Goal: Task Accomplishment & Management: Use online tool/utility

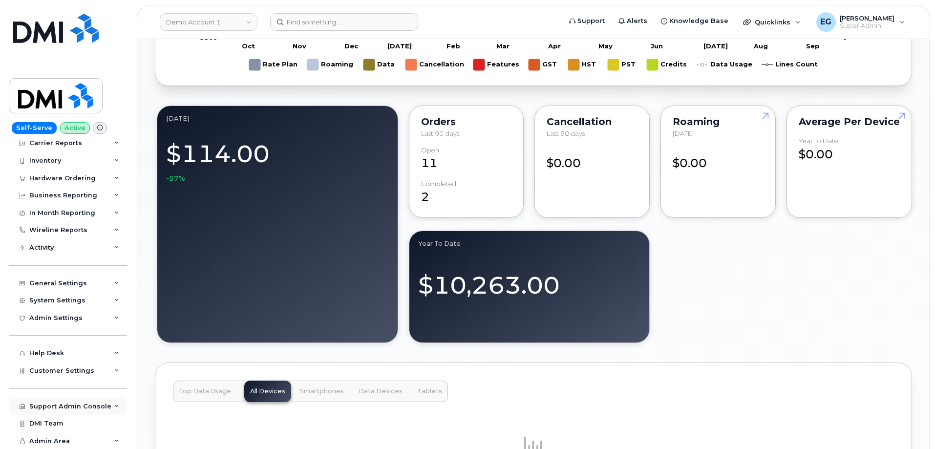
scroll to position [854, 0]
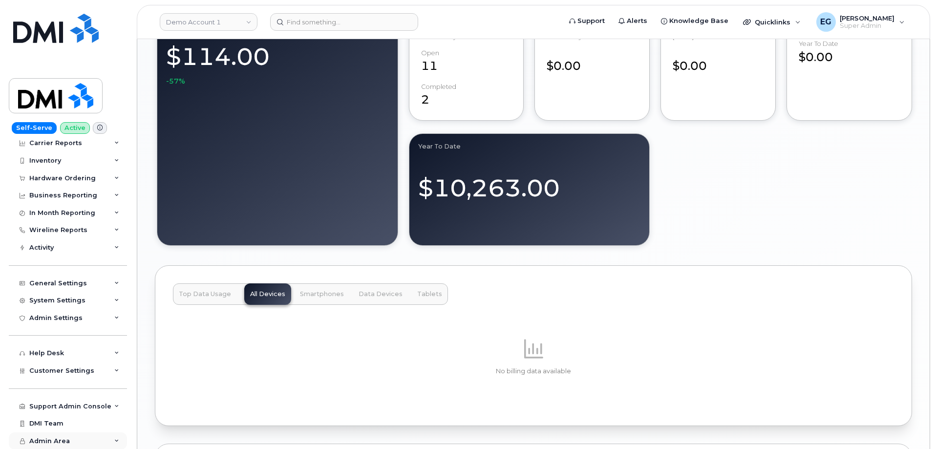
click at [106, 438] on div "Admin Area" at bounding box center [68, 441] width 118 height 18
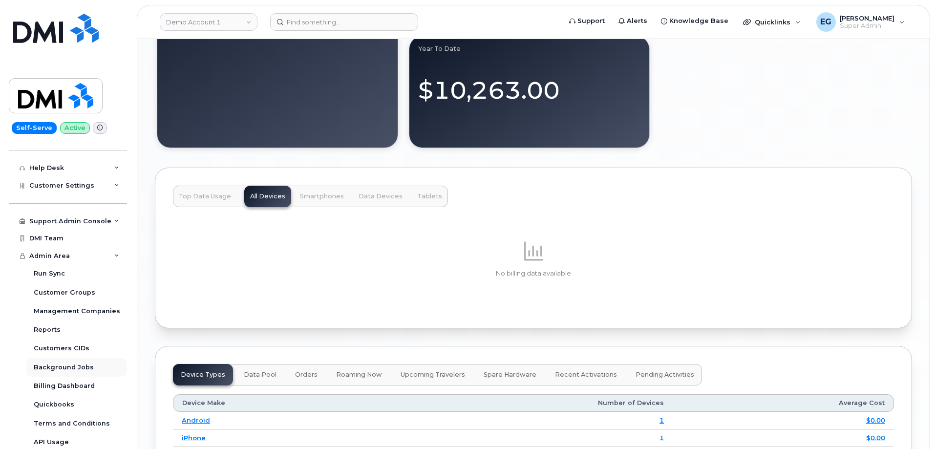
scroll to position [210, 0]
click at [118, 219] on div "Support Admin Console" at bounding box center [68, 220] width 118 height 18
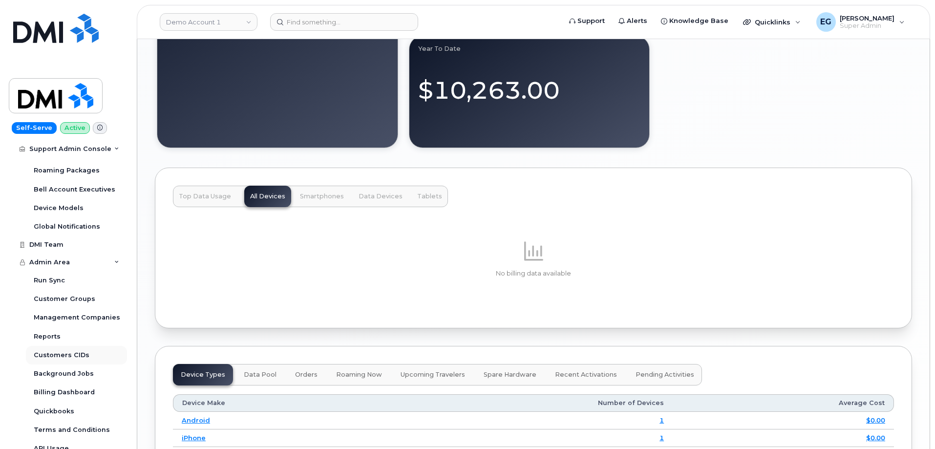
scroll to position [434, 0]
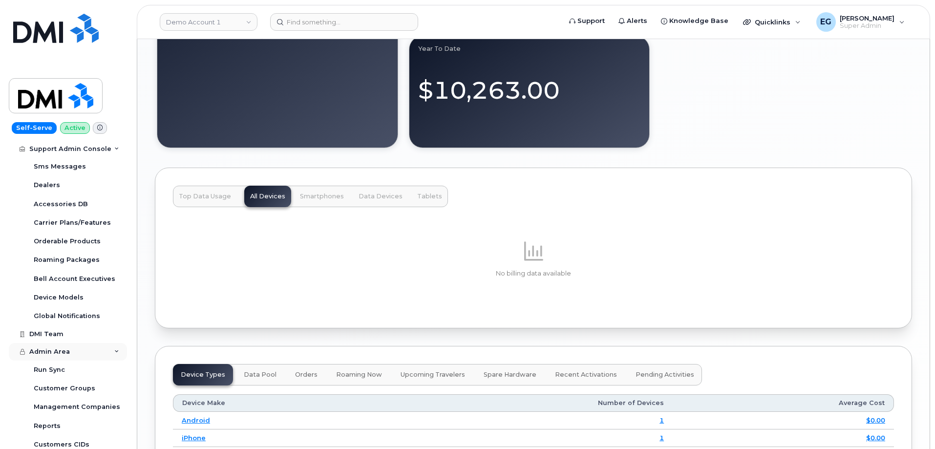
click at [109, 356] on div "Admin Area" at bounding box center [68, 352] width 118 height 18
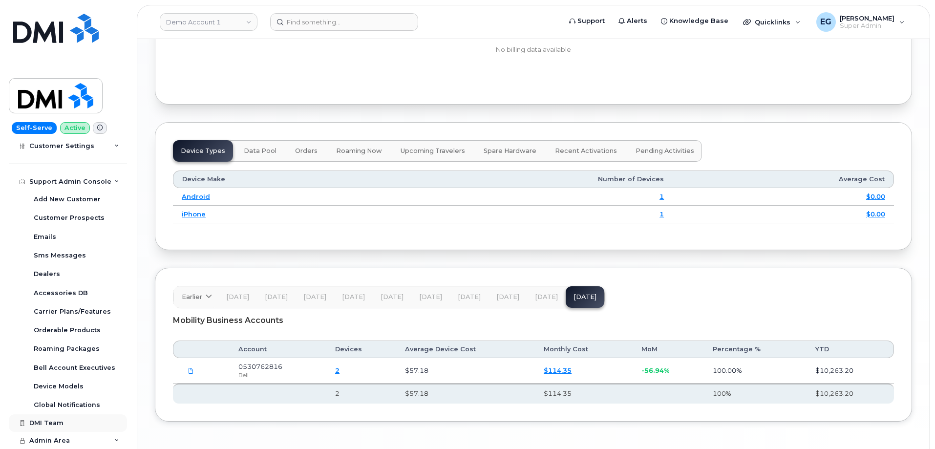
scroll to position [1196, 0]
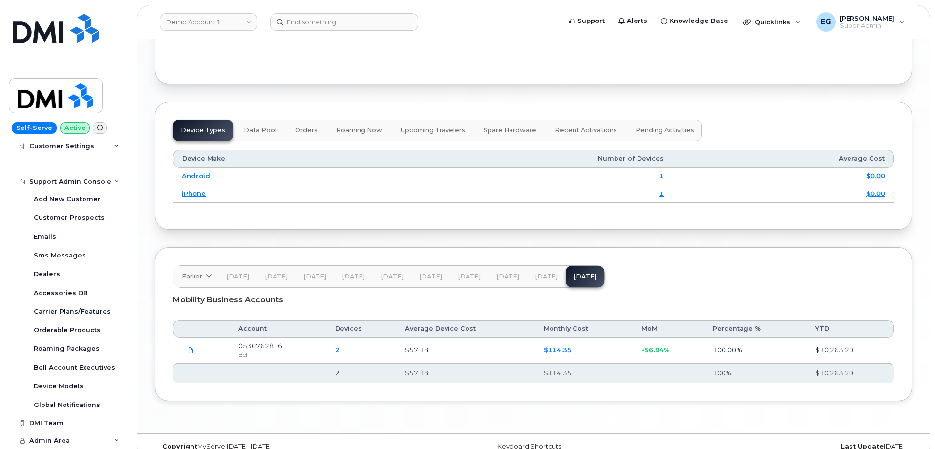
click at [90, 440] on div "Admin Area" at bounding box center [68, 441] width 118 height 18
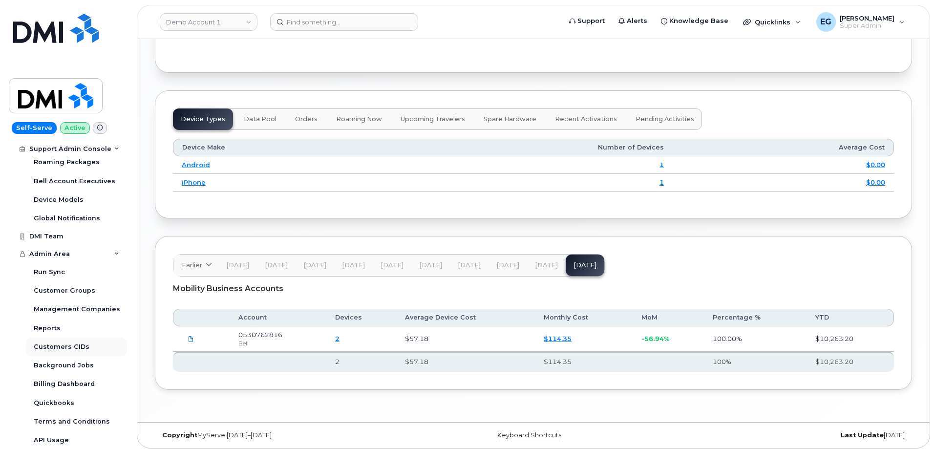
scroll to position [1212, 0]
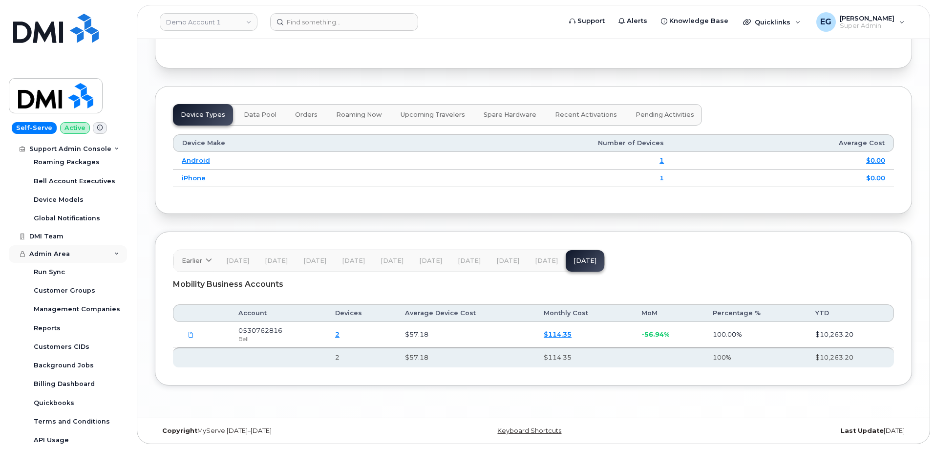
click at [114, 253] on icon at bounding box center [116, 254] width 5 height 5
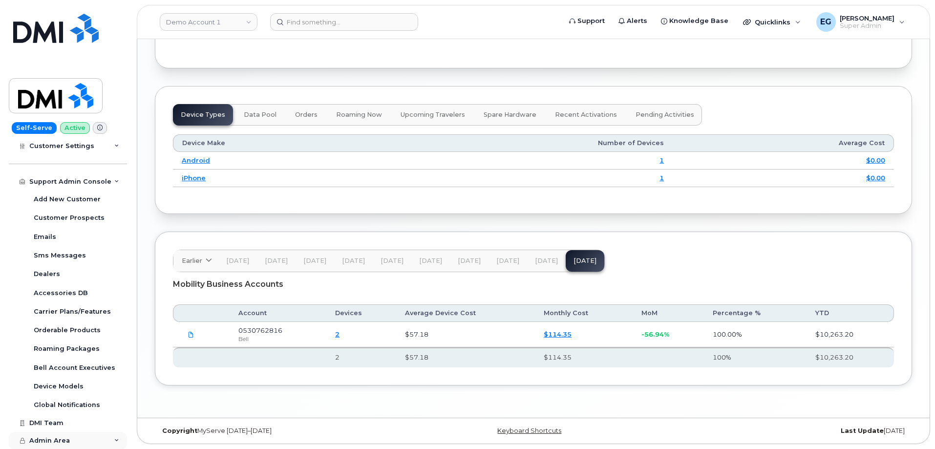
click at [116, 442] on icon at bounding box center [116, 440] width 5 height 5
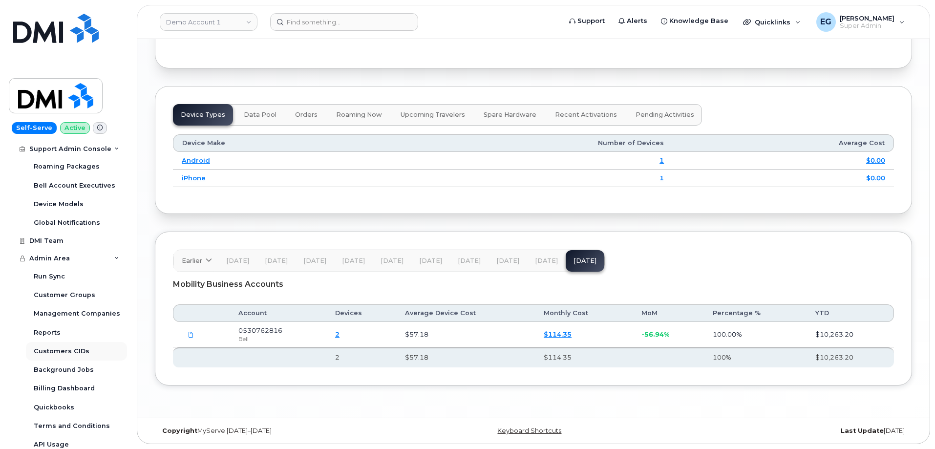
scroll to position [434, 0]
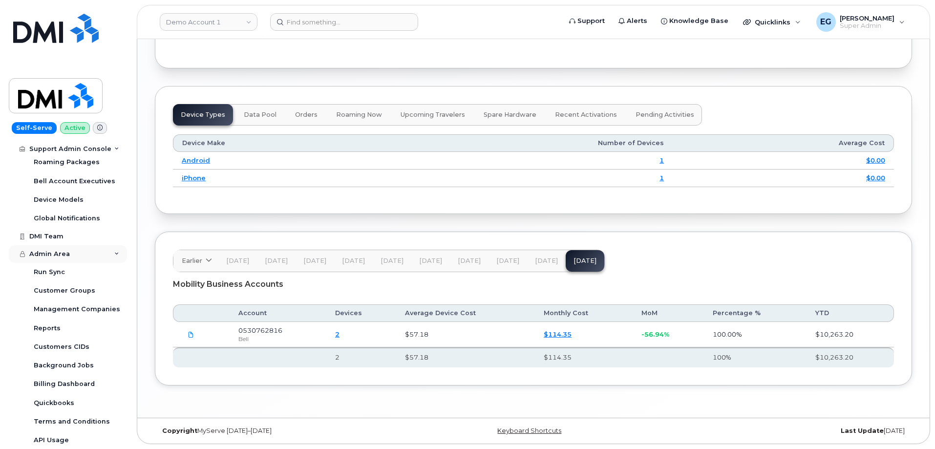
click at [112, 257] on div "Admin Area" at bounding box center [68, 254] width 118 height 18
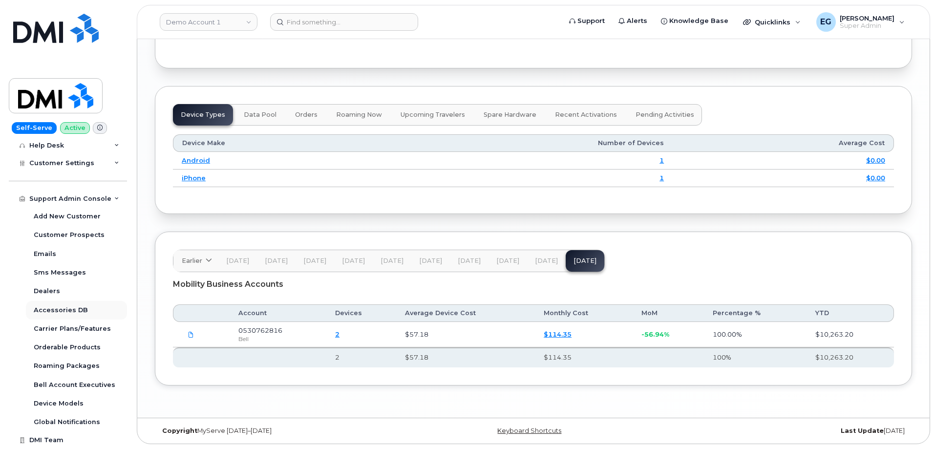
scroll to position [248, 0]
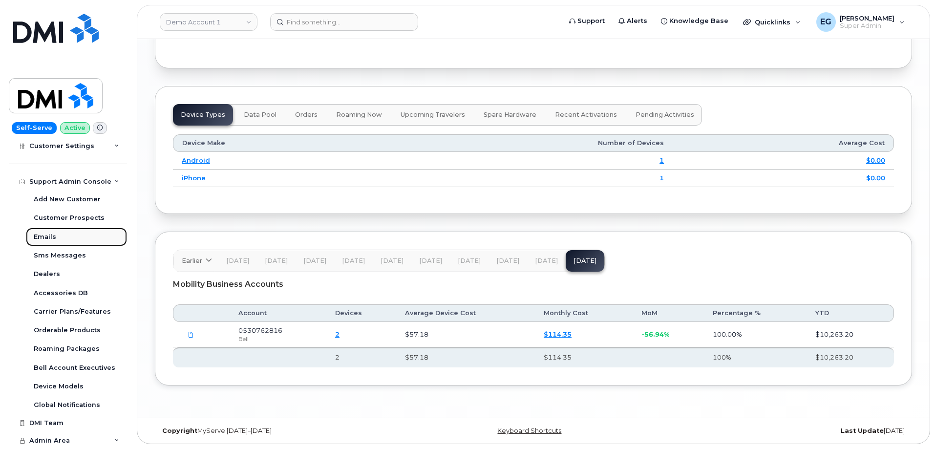
click at [48, 236] on div "Emails" at bounding box center [45, 237] width 22 height 9
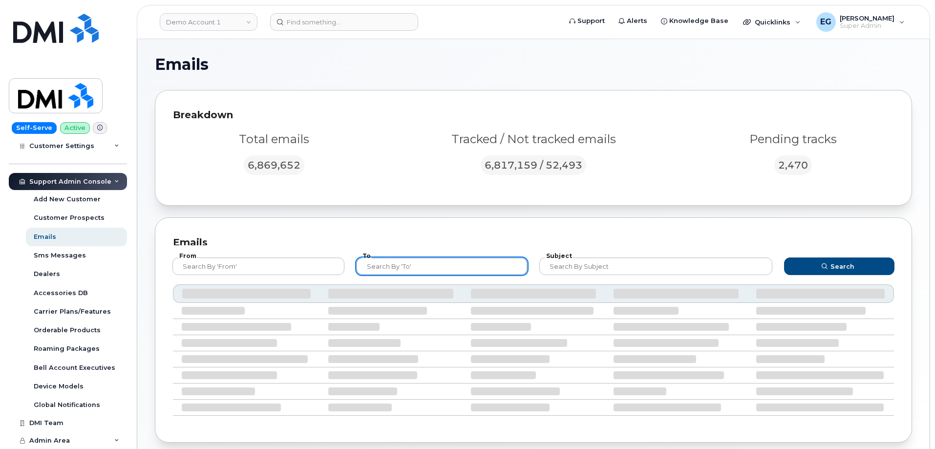
click at [419, 269] on input "text" at bounding box center [442, 266] width 172 height 18
paste input "anita_dusevic_oliva@tcenergy.com"
type input "anita_dusevic_oliva@tcenergy.com"
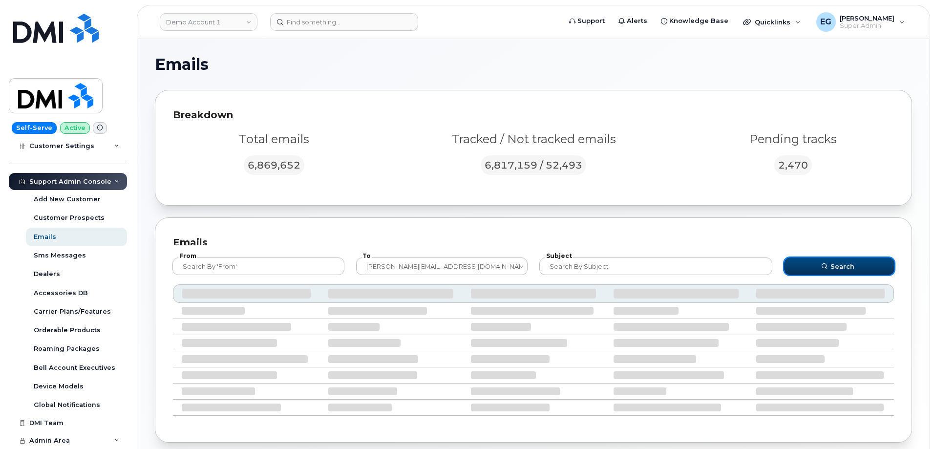
click at [837, 265] on span "Search" at bounding box center [843, 266] width 24 height 9
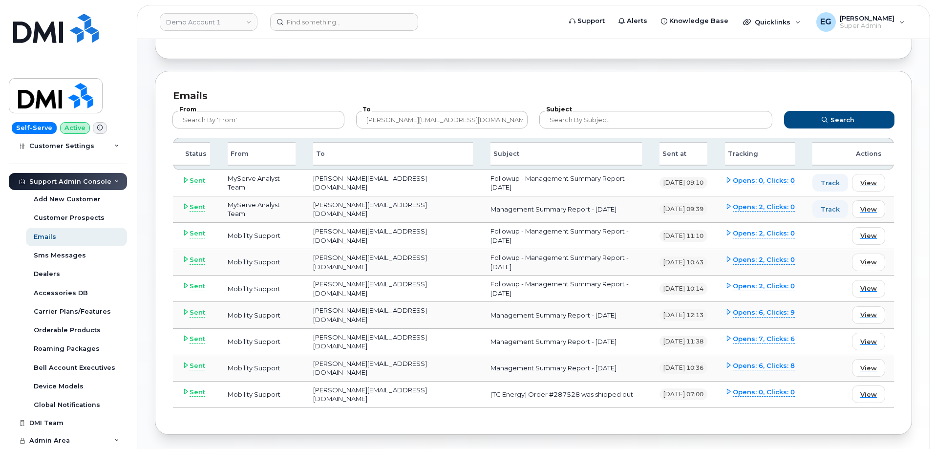
scroll to position [185, 0]
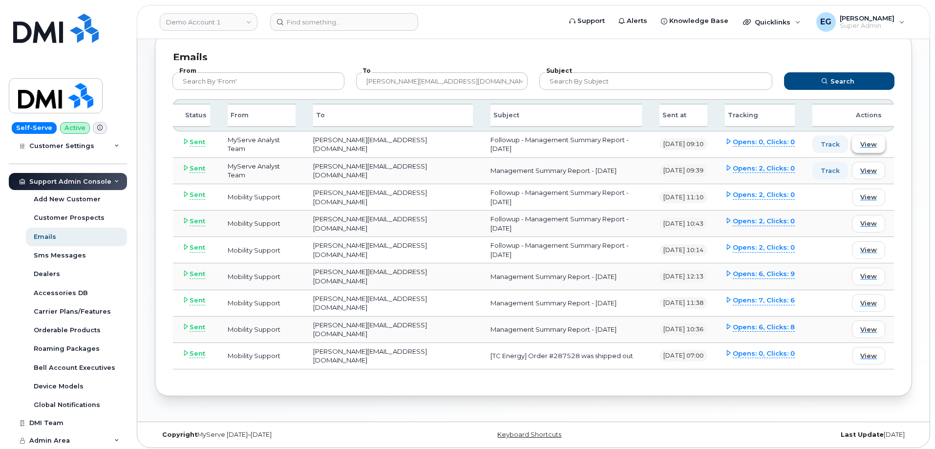
click at [867, 145] on span "View" at bounding box center [868, 144] width 17 height 9
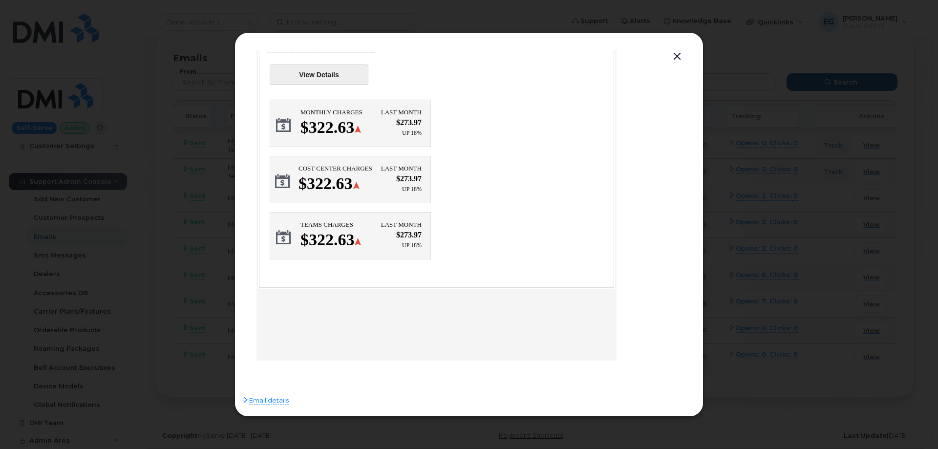
scroll to position [96, 0]
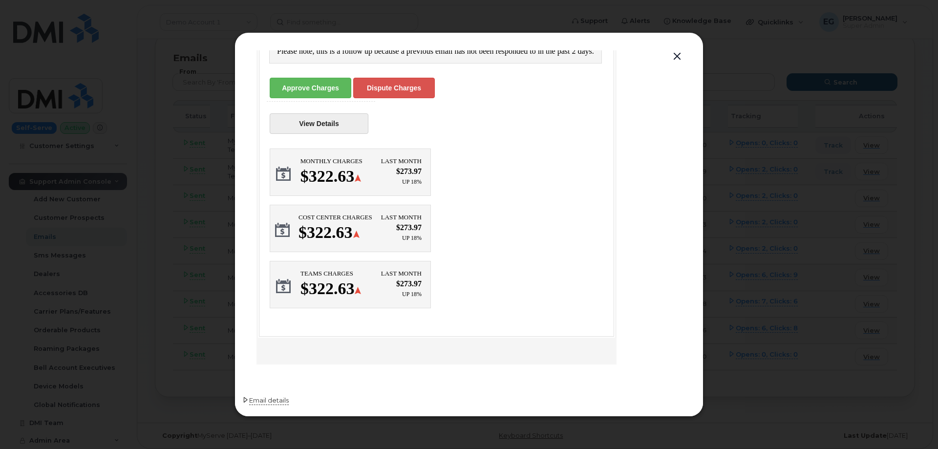
click at [271, 402] on span "Email details" at bounding box center [269, 401] width 40 height 10
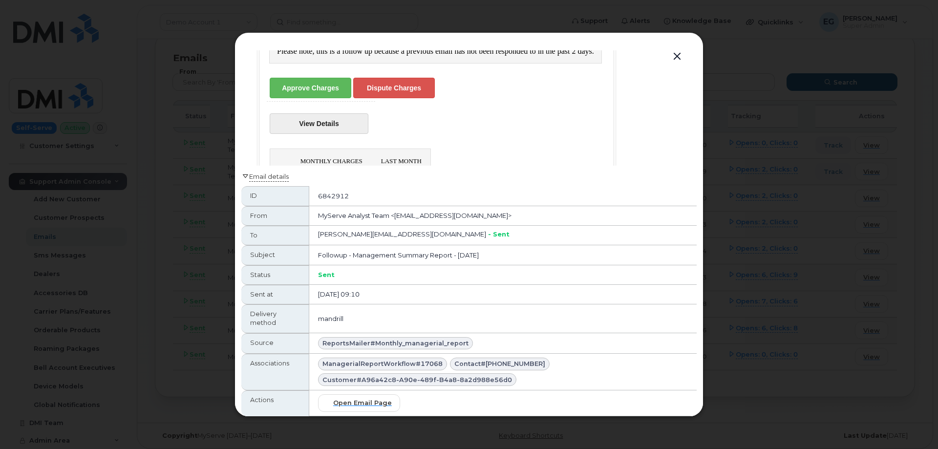
click at [273, 178] on span "Email details" at bounding box center [269, 177] width 40 height 10
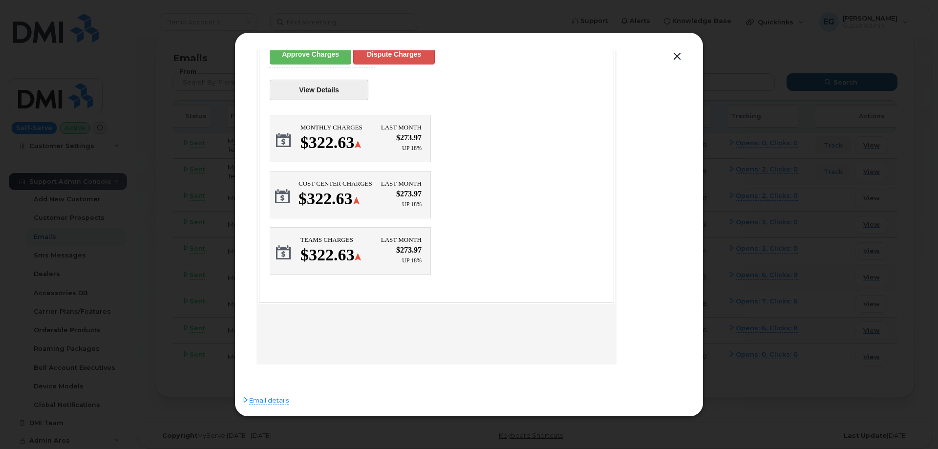
scroll to position [145, 0]
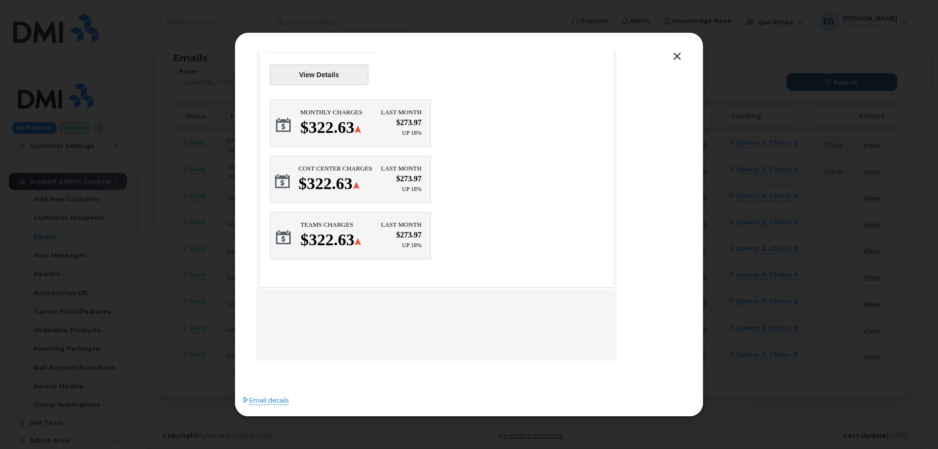
click at [676, 59] on button "button" at bounding box center [677, 57] width 15 height 14
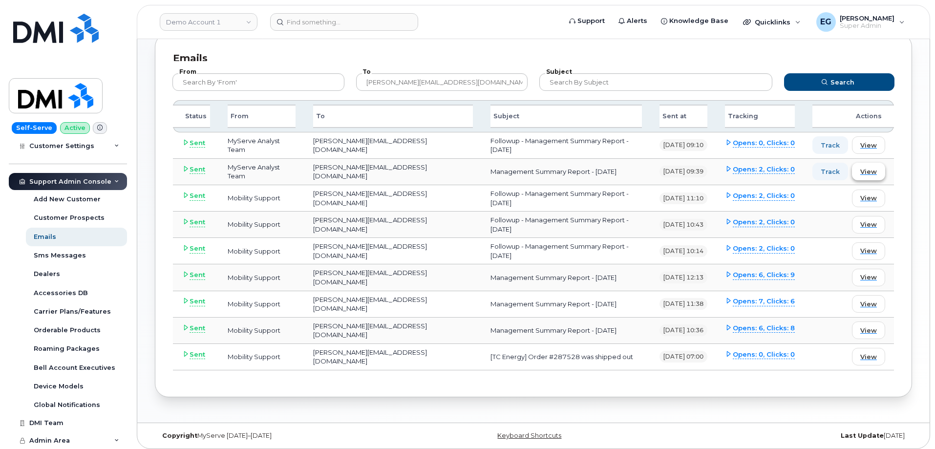
click at [865, 171] on span "View" at bounding box center [868, 171] width 17 height 9
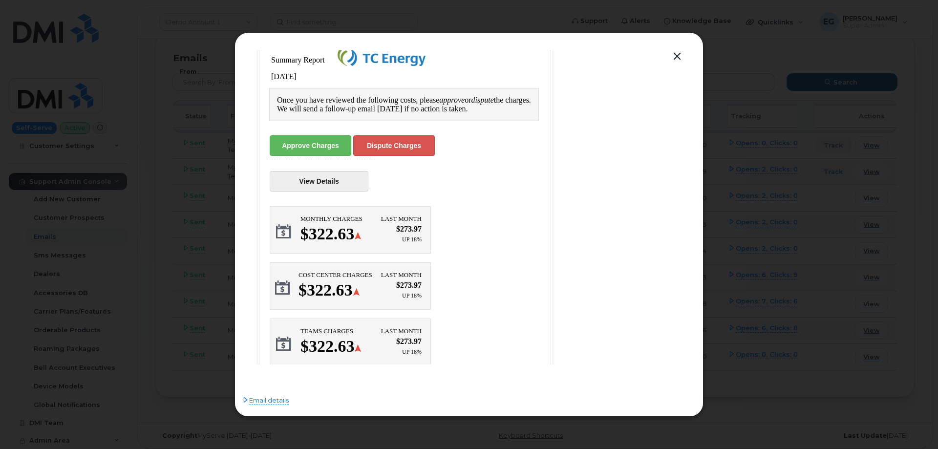
scroll to position [49, 0]
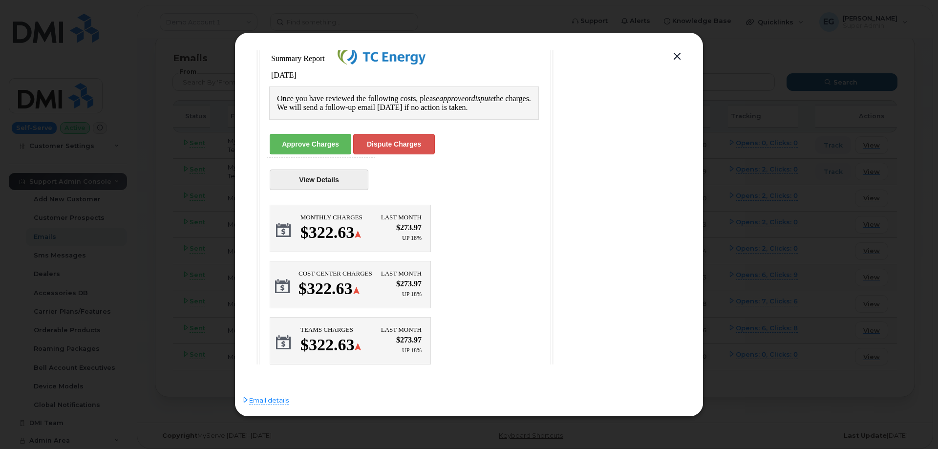
click at [680, 55] on button "button" at bounding box center [677, 57] width 15 height 14
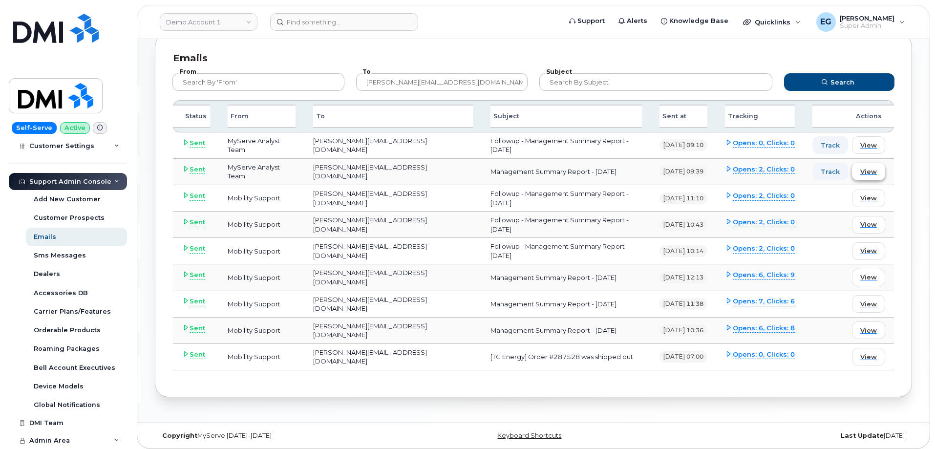
click at [866, 171] on span "View" at bounding box center [868, 171] width 17 height 9
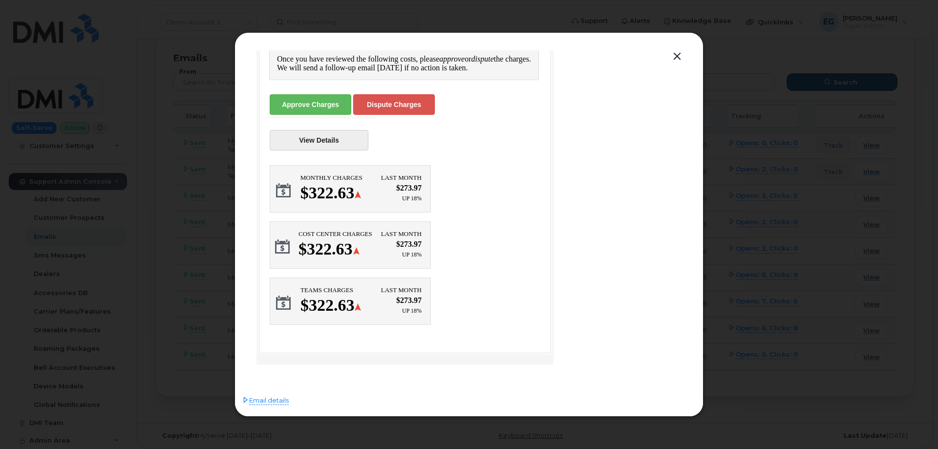
scroll to position [0, 0]
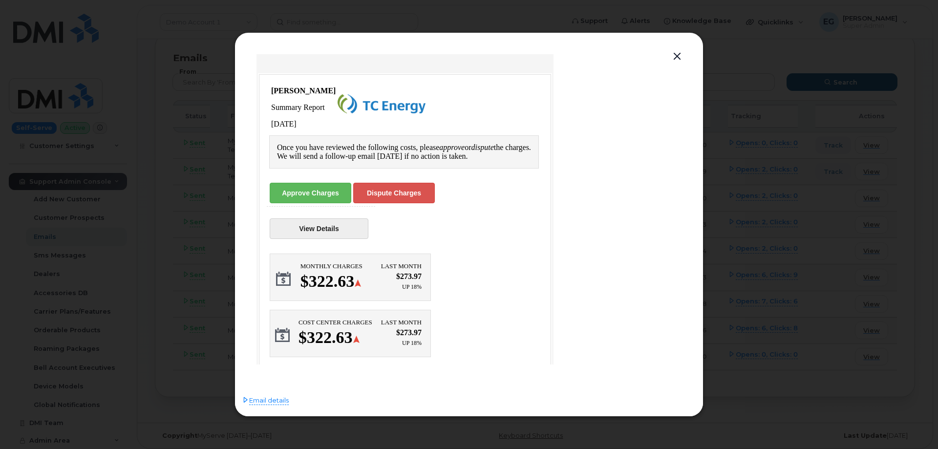
click at [678, 54] on button "button" at bounding box center [677, 57] width 15 height 14
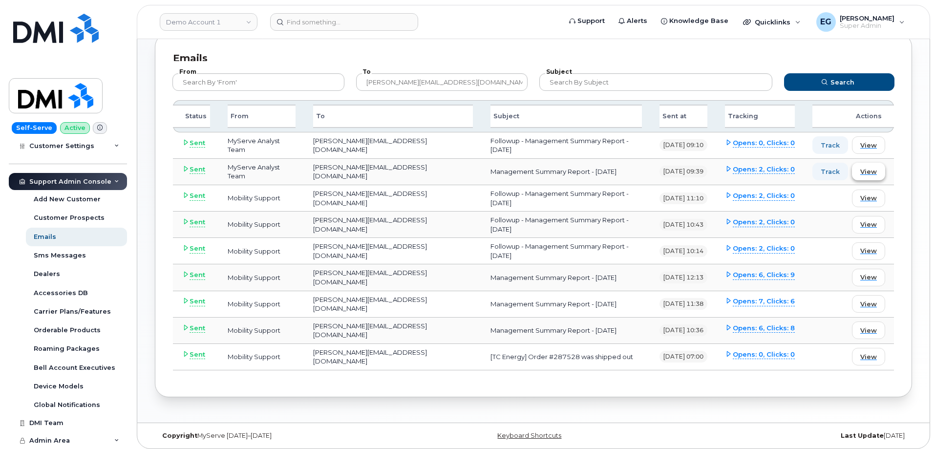
click at [876, 173] on span "View" at bounding box center [868, 171] width 17 height 9
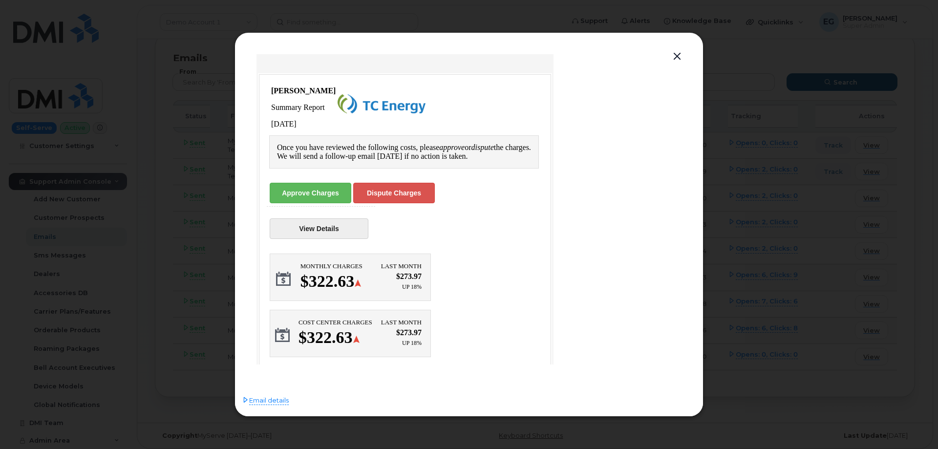
click at [395, 320] on div "Last Month" at bounding box center [401, 324] width 41 height 10
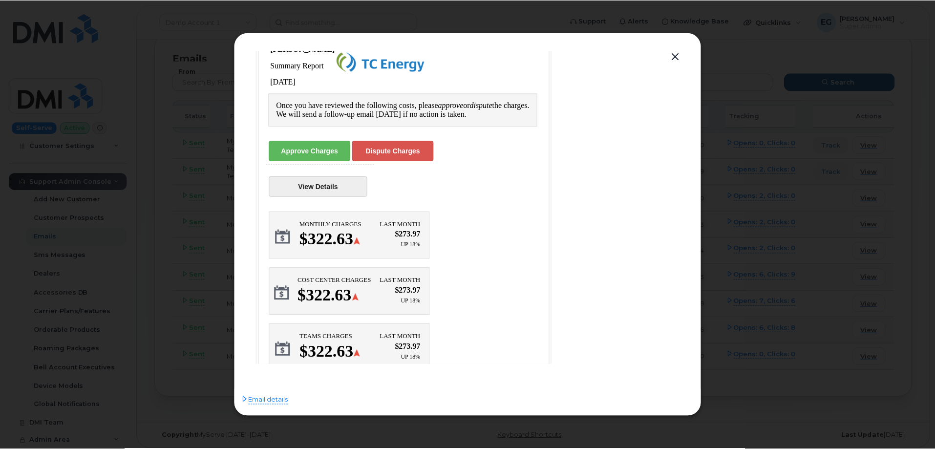
scroll to position [98, 0]
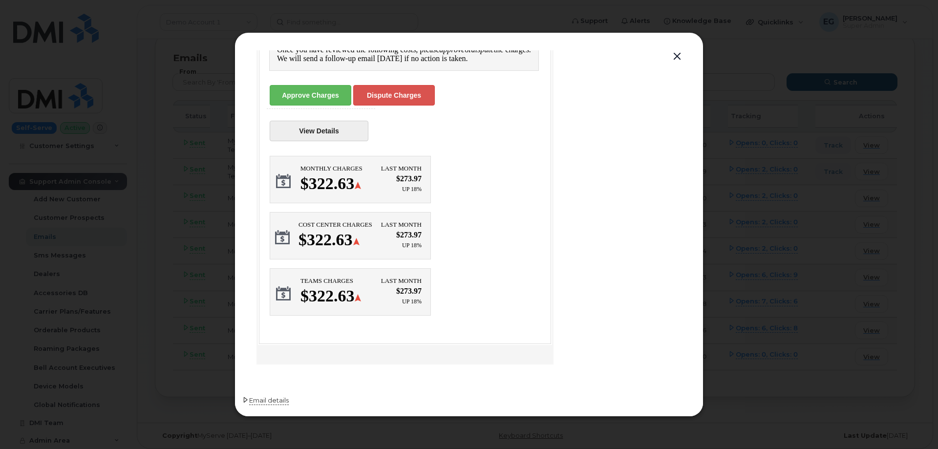
click at [275, 401] on span "Email details" at bounding box center [269, 401] width 40 height 10
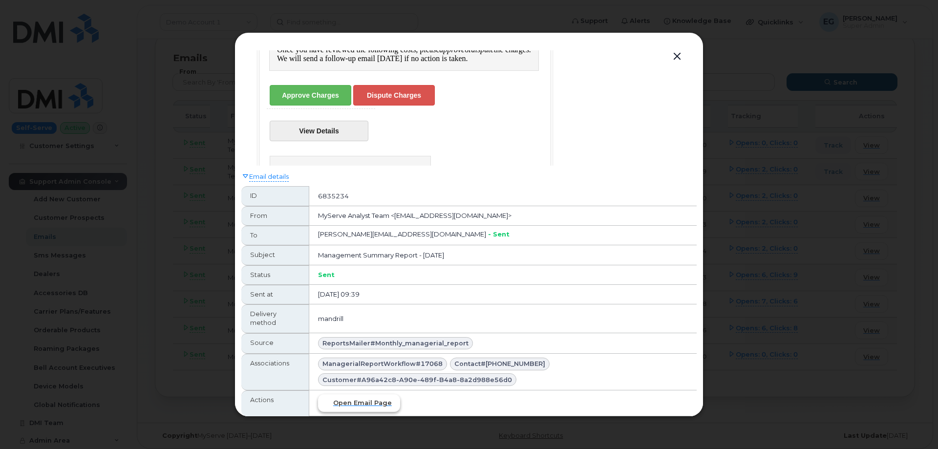
click at [363, 402] on span "Open email page" at bounding box center [362, 402] width 59 height 9
click at [333, 128] on link "View Details" at bounding box center [319, 131] width 99 height 21
click at [677, 58] on button "button" at bounding box center [677, 57] width 15 height 14
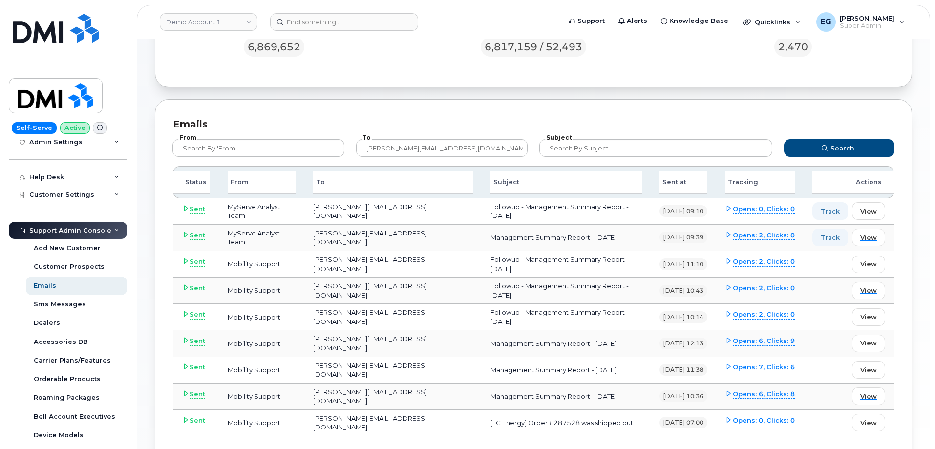
scroll to position [135, 0]
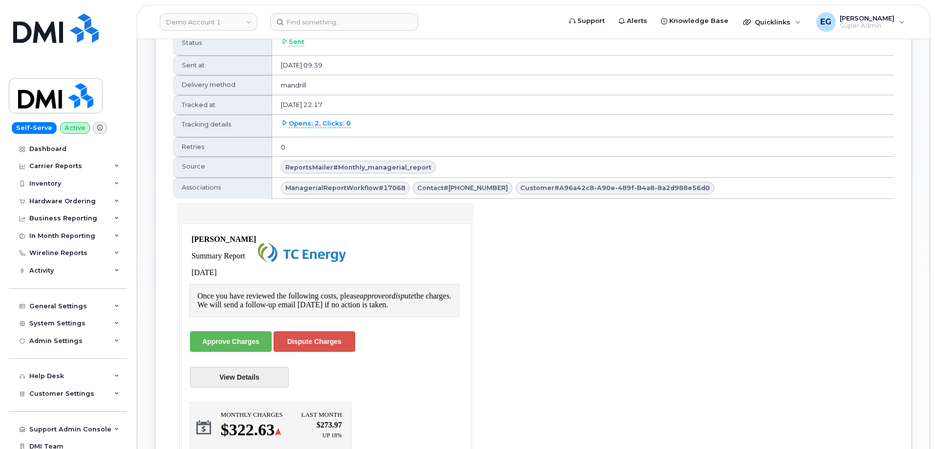
scroll to position [193, 0]
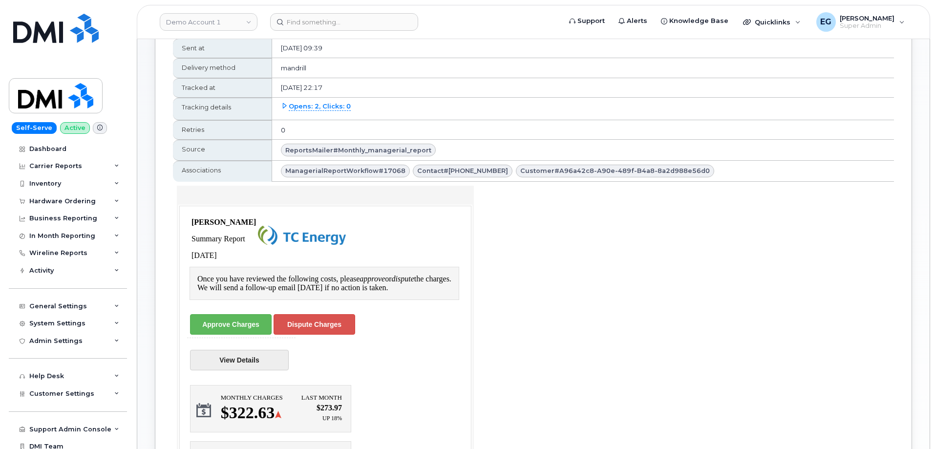
click at [239, 361] on link "View Details" at bounding box center [239, 359] width 99 height 21
click at [240, 353] on link "View Details" at bounding box center [239, 359] width 99 height 21
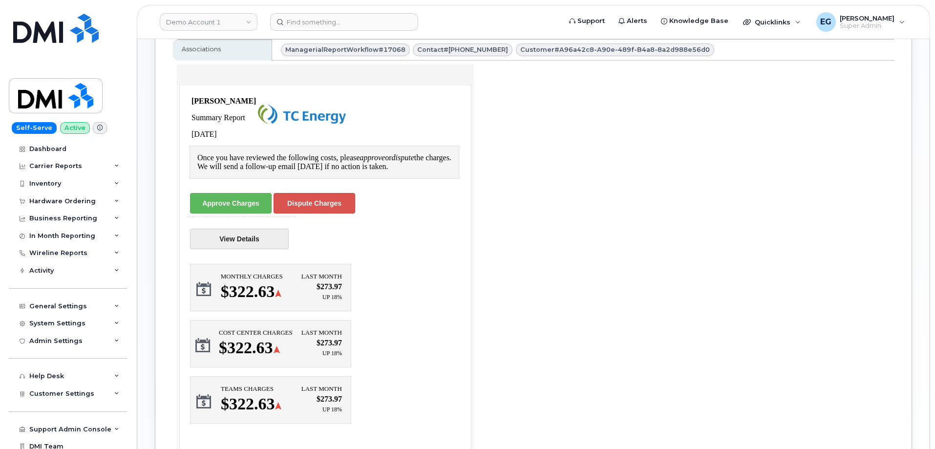
scroll to position [242, 0]
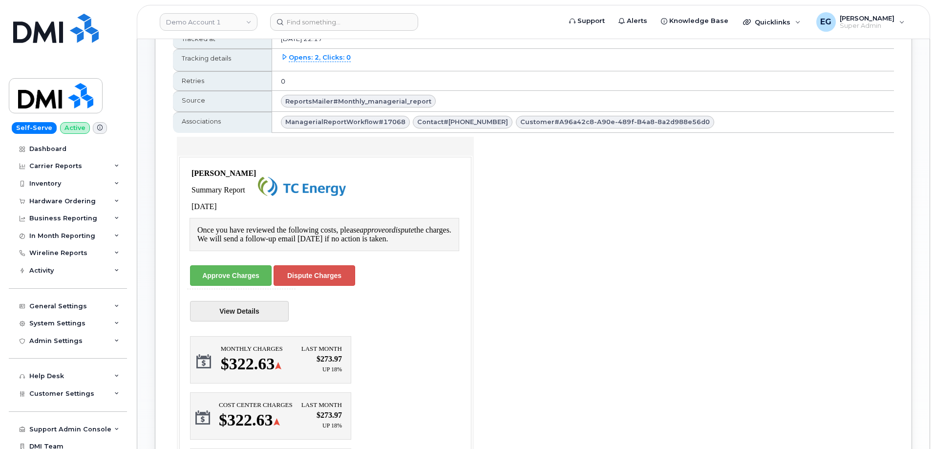
click at [249, 308] on link "View Details" at bounding box center [239, 310] width 99 height 21
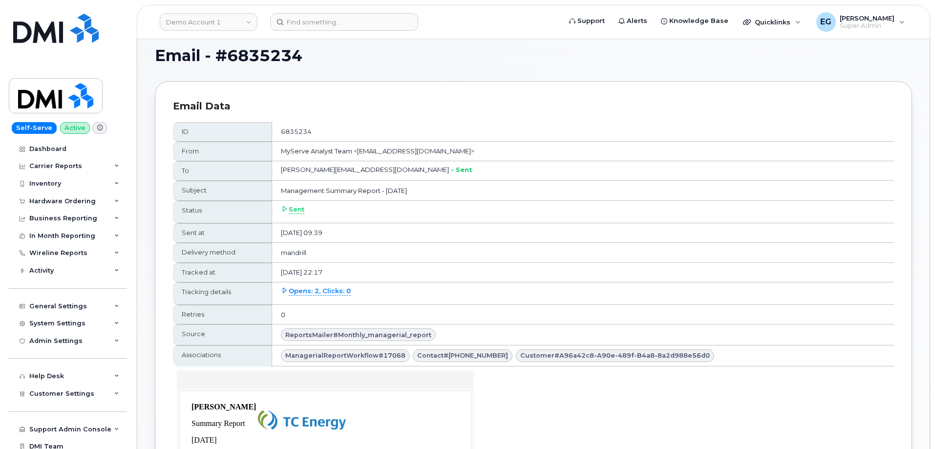
scroll to position [0, 0]
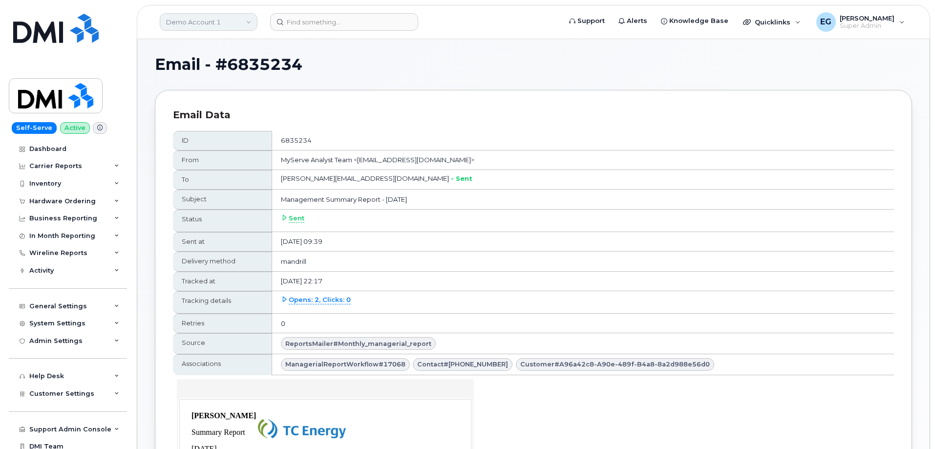
click at [220, 26] on link "Demo Account 1" at bounding box center [209, 22] width 98 height 18
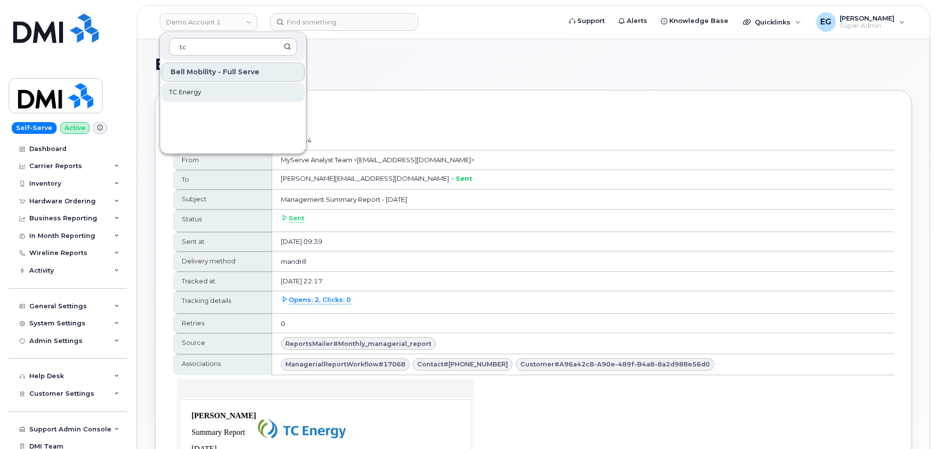
type input "tc"
click at [191, 93] on span "TC Energy" at bounding box center [185, 92] width 32 height 10
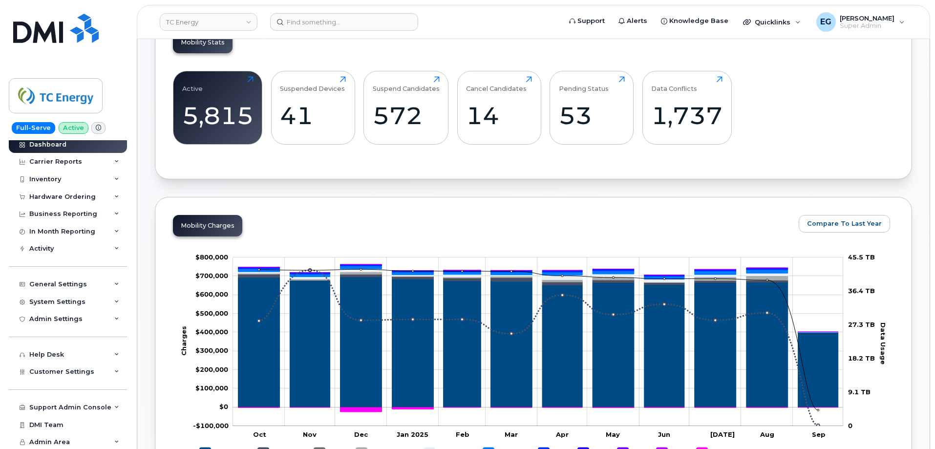
scroll to position [6, 0]
click at [102, 406] on div "Support Admin Console" at bounding box center [70, 406] width 82 height 8
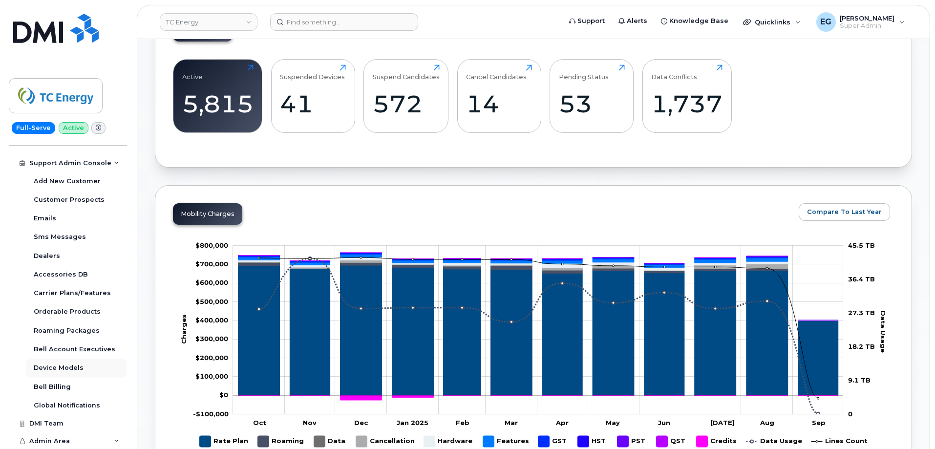
scroll to position [342, 0]
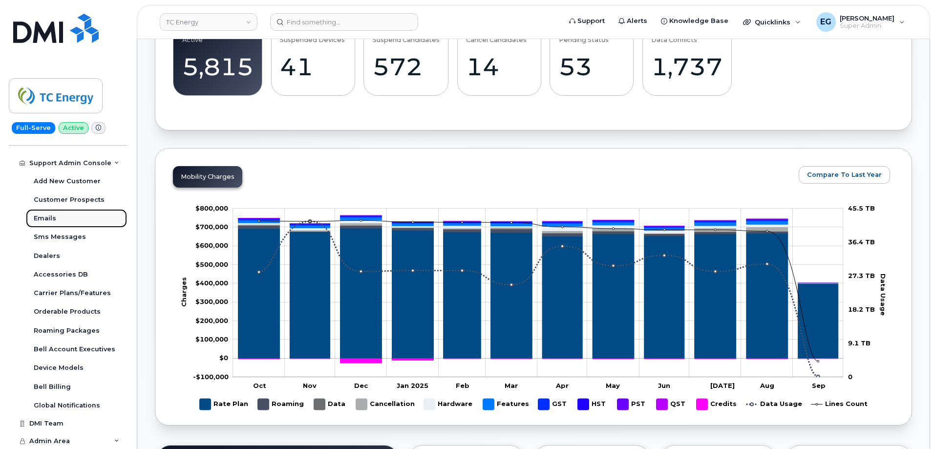
click at [49, 221] on div "Emails" at bounding box center [45, 218] width 22 height 9
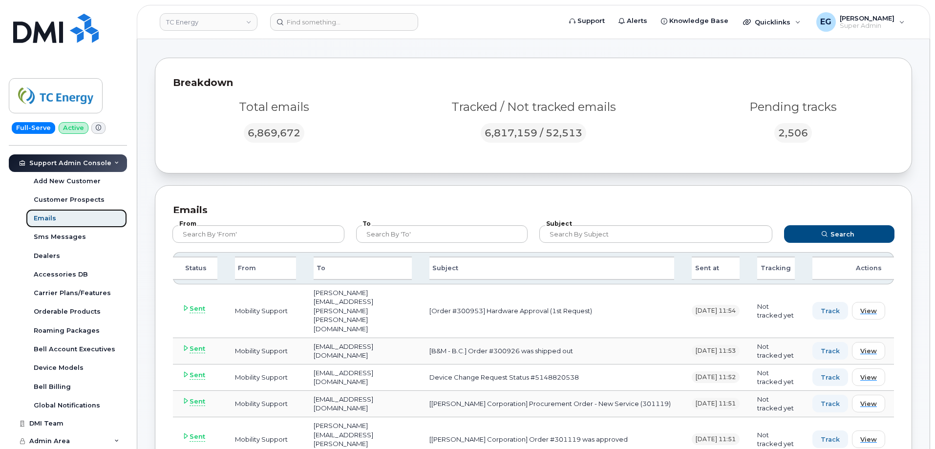
scroll to position [49, 0]
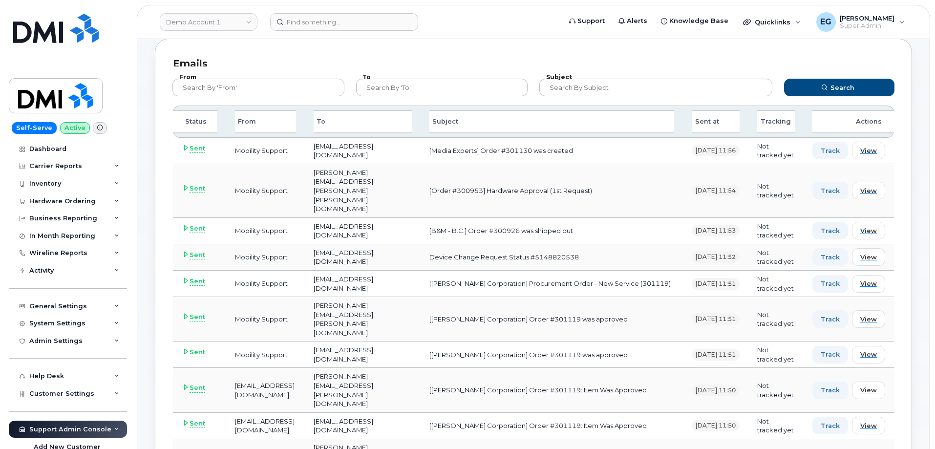
scroll to position [195, 0]
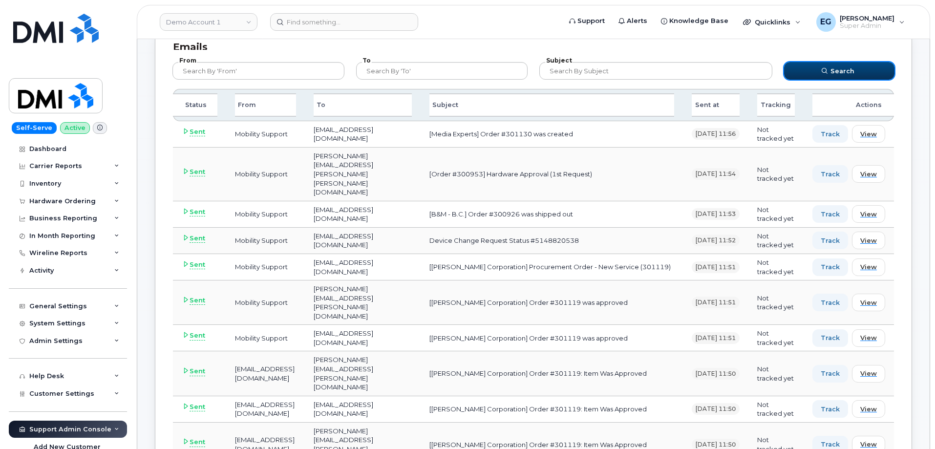
click at [824, 75] on button "Search" at bounding box center [839, 71] width 110 height 18
